Goal: Transaction & Acquisition: Book appointment/travel/reservation

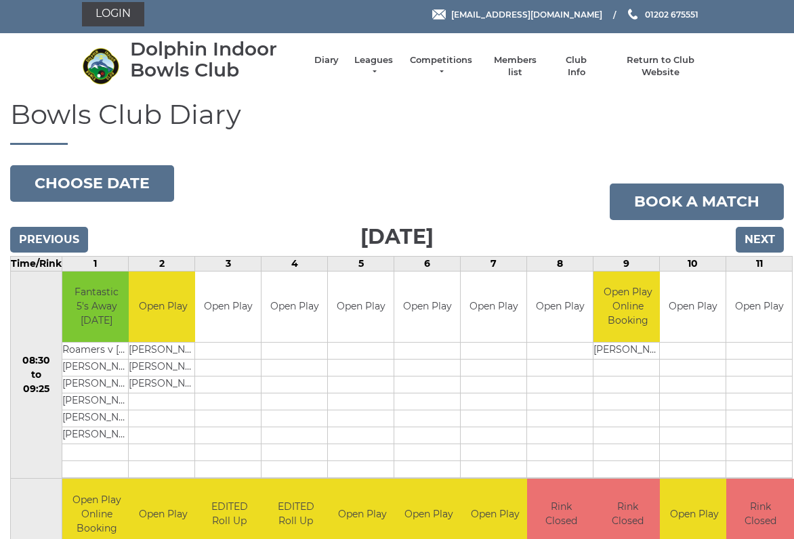
scroll to position [5, 0]
click at [764, 242] on input "Next" at bounding box center [760, 240] width 48 height 26
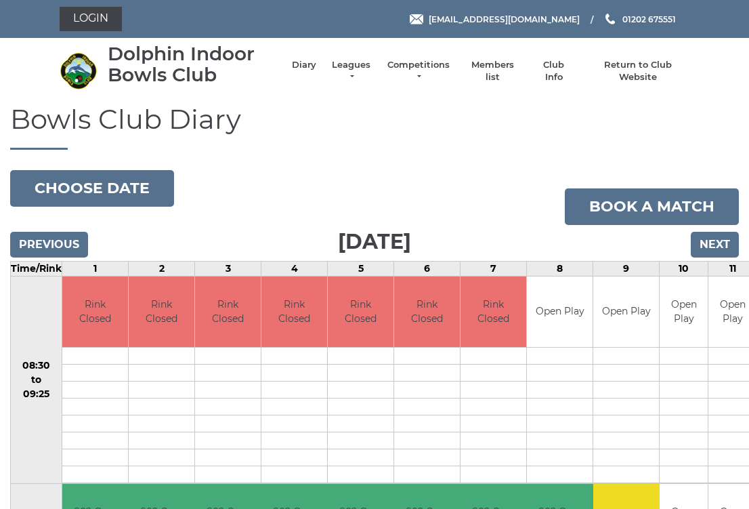
scroll to position [1, 0]
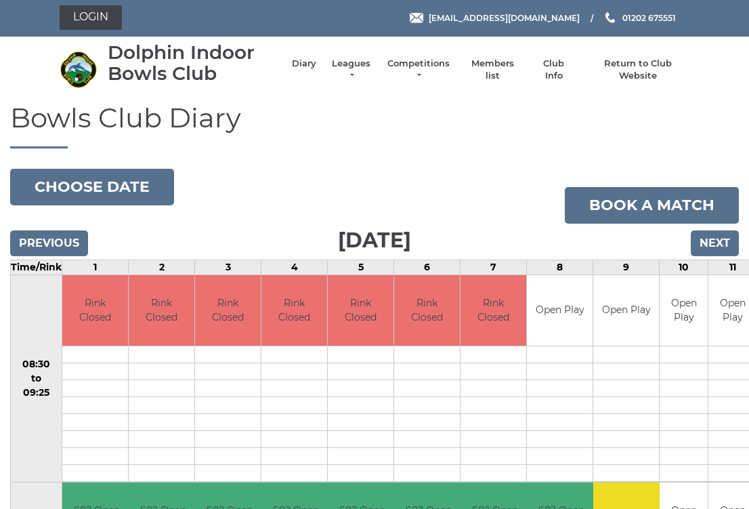
click at [717, 247] on input "Next" at bounding box center [715, 243] width 48 height 26
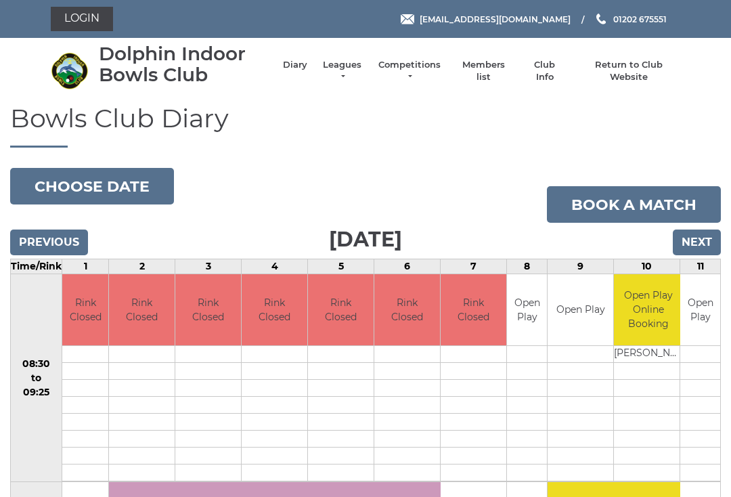
click at [696, 247] on input "Next" at bounding box center [697, 243] width 48 height 26
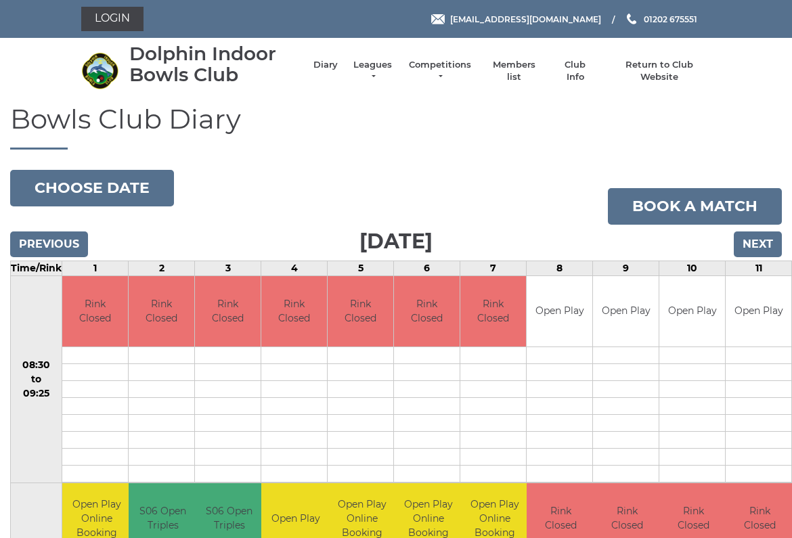
scroll to position [5, 0]
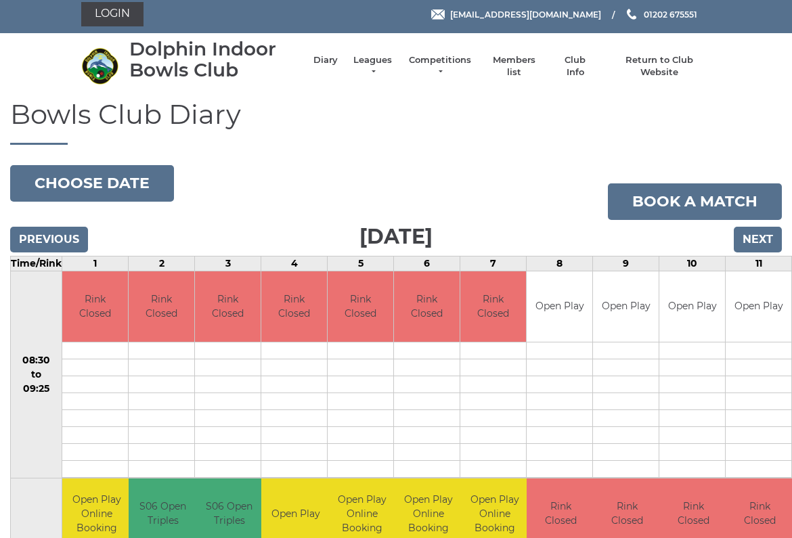
click at [765, 241] on input "Next" at bounding box center [758, 240] width 48 height 26
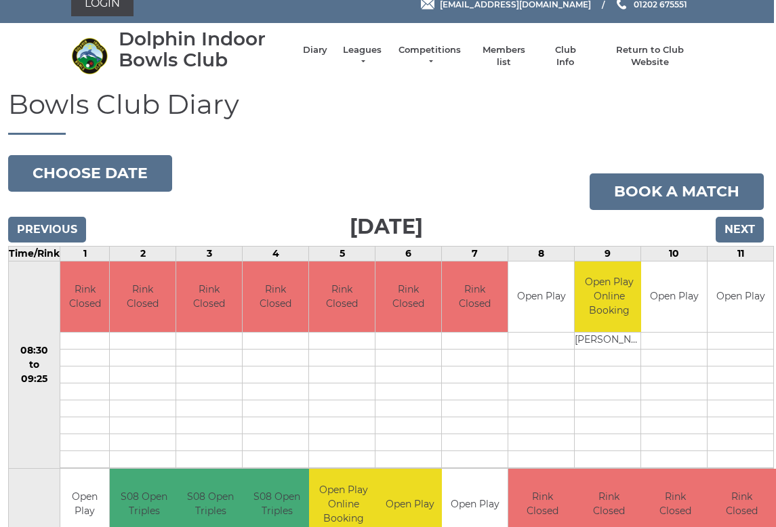
scroll to position [16, 3]
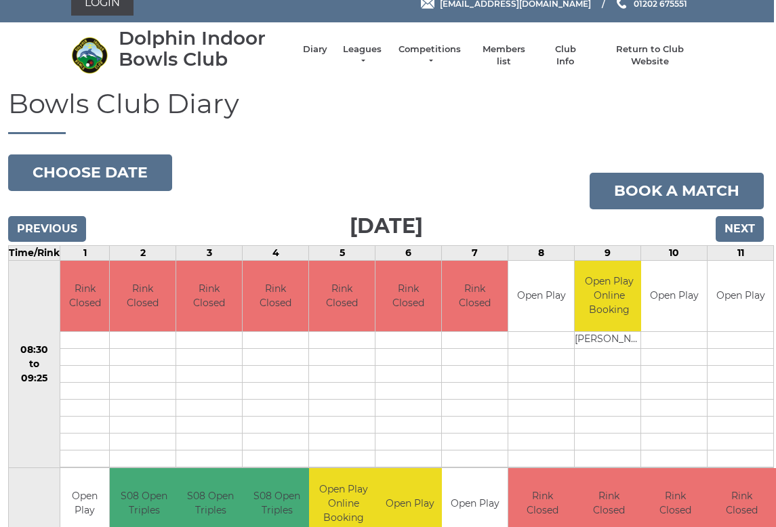
click at [703, 200] on link "Book a match" at bounding box center [676, 191] width 174 height 37
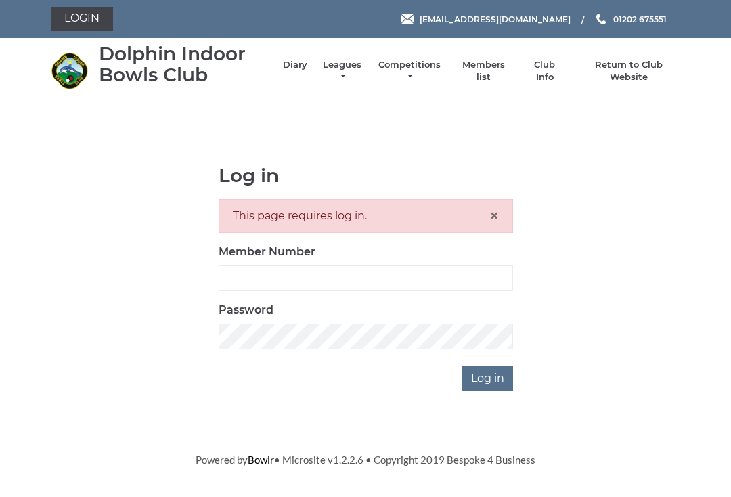
scroll to position [144, 0]
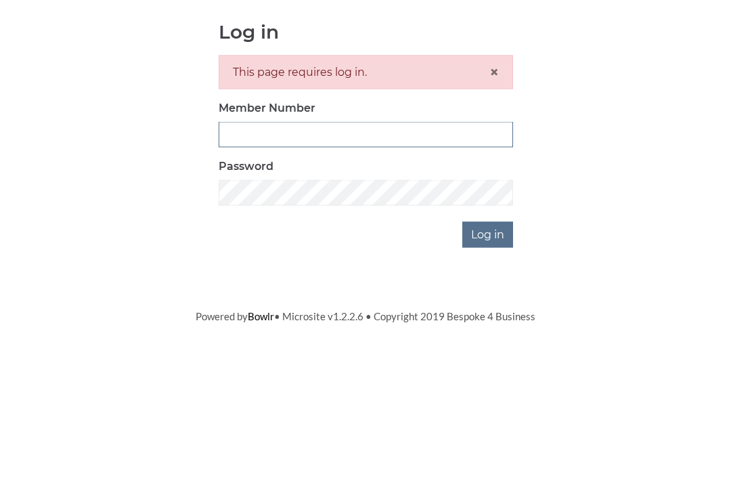
type input "2923"
click at [488, 366] on input "Log in" at bounding box center [488, 379] width 51 height 26
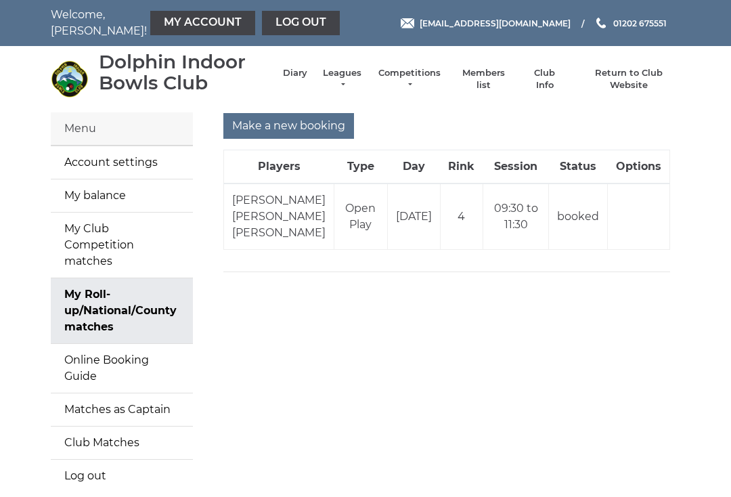
click at [300, 131] on input "Make a new booking" at bounding box center [289, 126] width 131 height 26
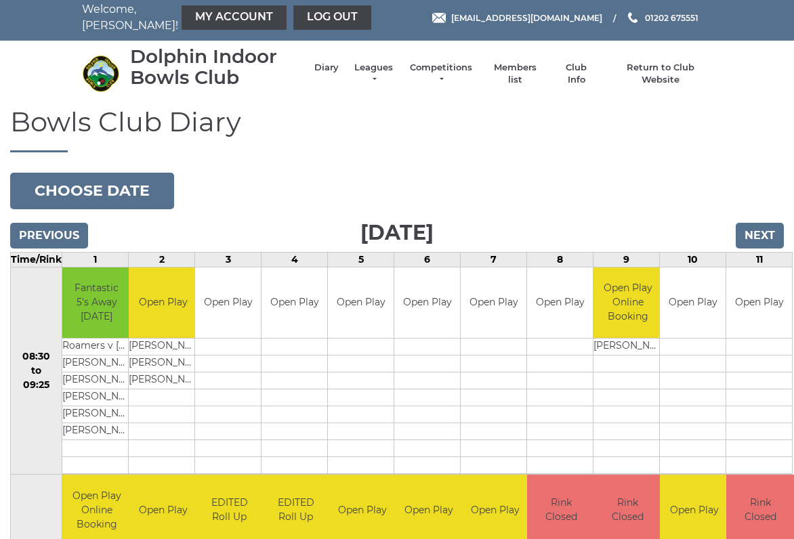
scroll to position [5, 0]
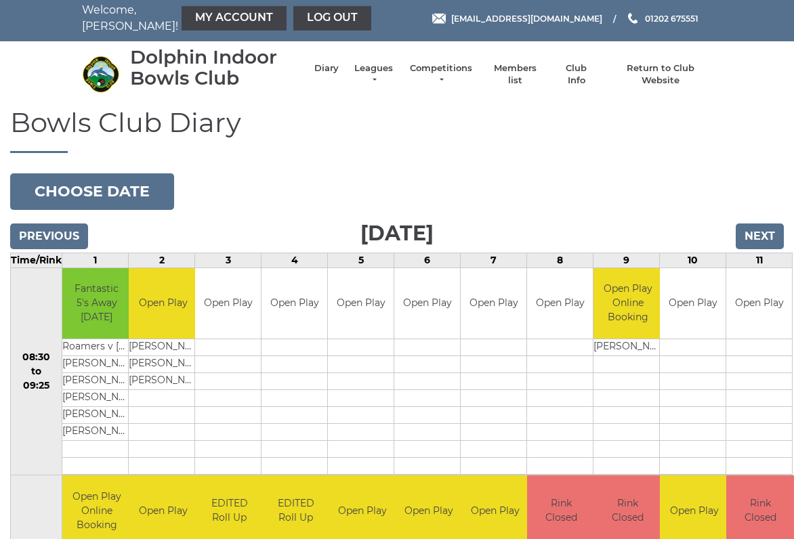
click at [765, 242] on input "Next" at bounding box center [760, 237] width 48 height 26
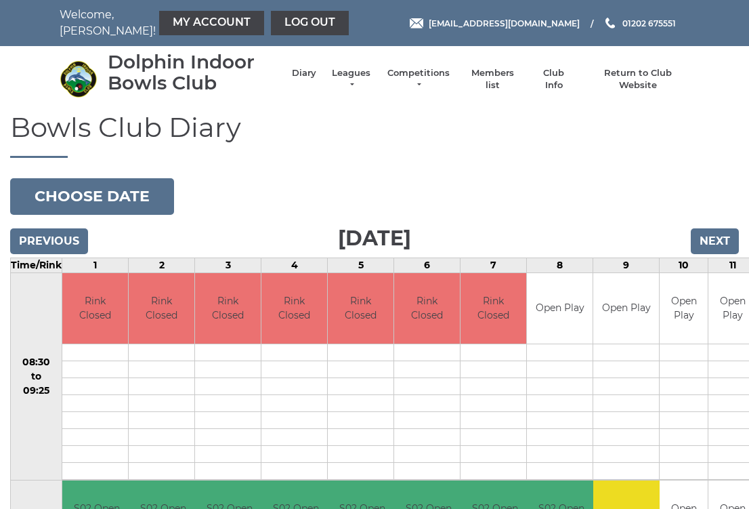
scroll to position [1, 0]
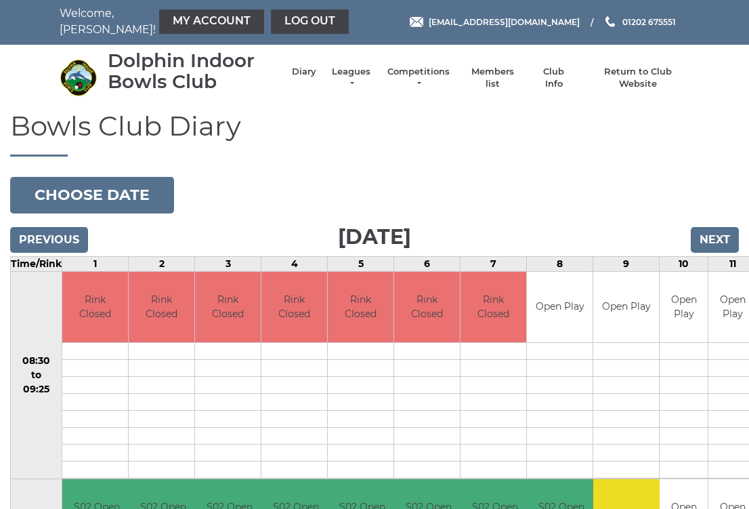
click at [721, 245] on input "Next" at bounding box center [715, 240] width 48 height 26
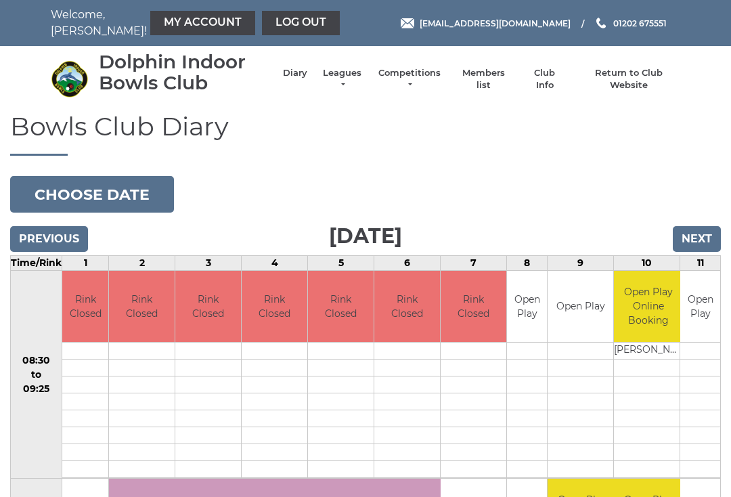
click at [704, 245] on input "Next" at bounding box center [697, 239] width 48 height 26
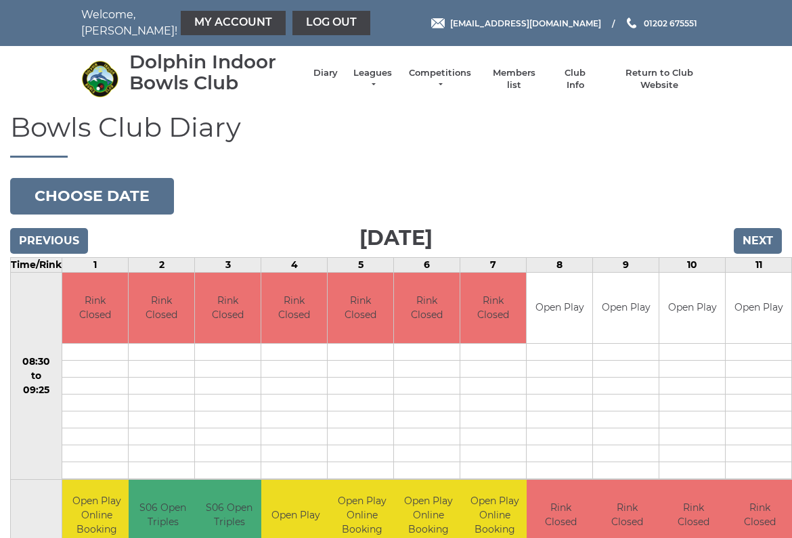
scroll to position [5, 0]
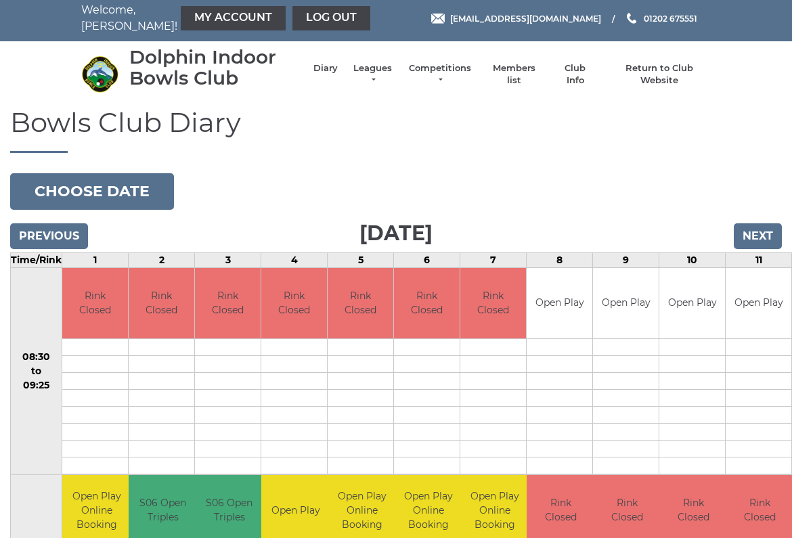
click at [769, 240] on input "Next" at bounding box center [758, 237] width 48 height 26
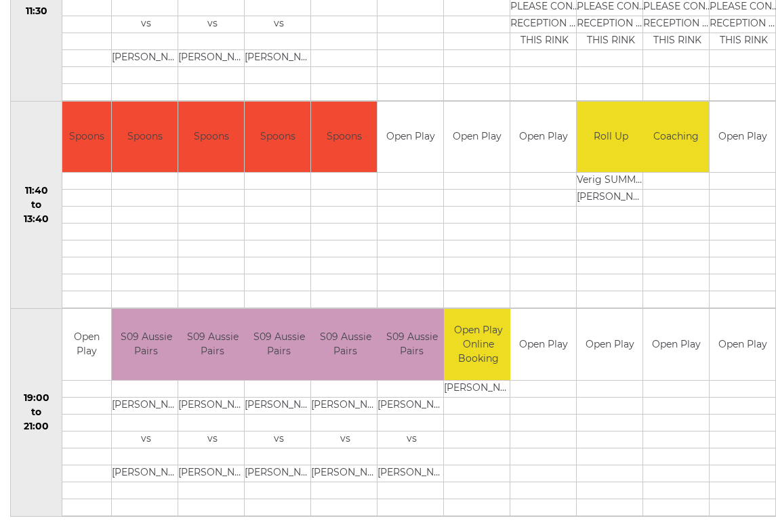
scroll to position [586, 0]
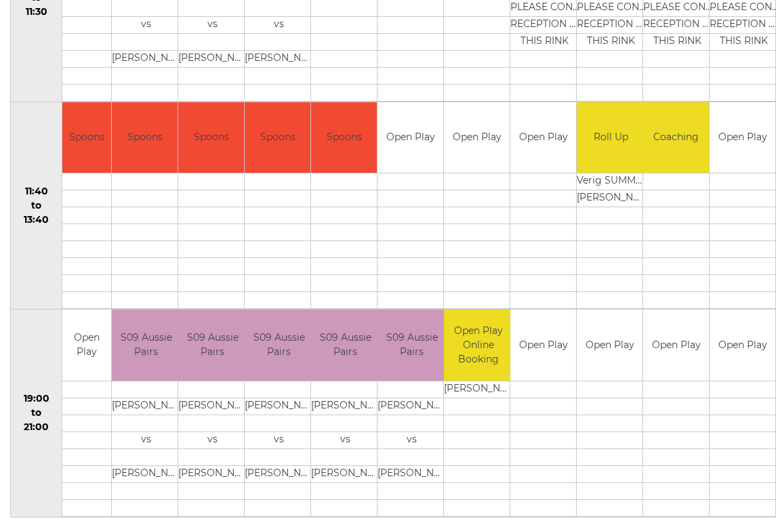
click at [0, 0] on link "Book slot" at bounding box center [0, 0] width 0 height 0
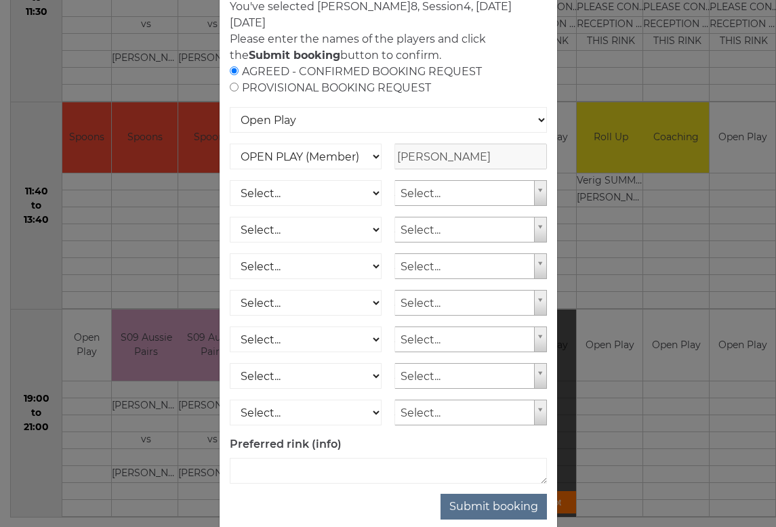
scroll to position [77, 0]
click at [499, 515] on button "Submit booking" at bounding box center [493, 507] width 106 height 26
